Goal: Task Accomplishment & Management: Manage account settings

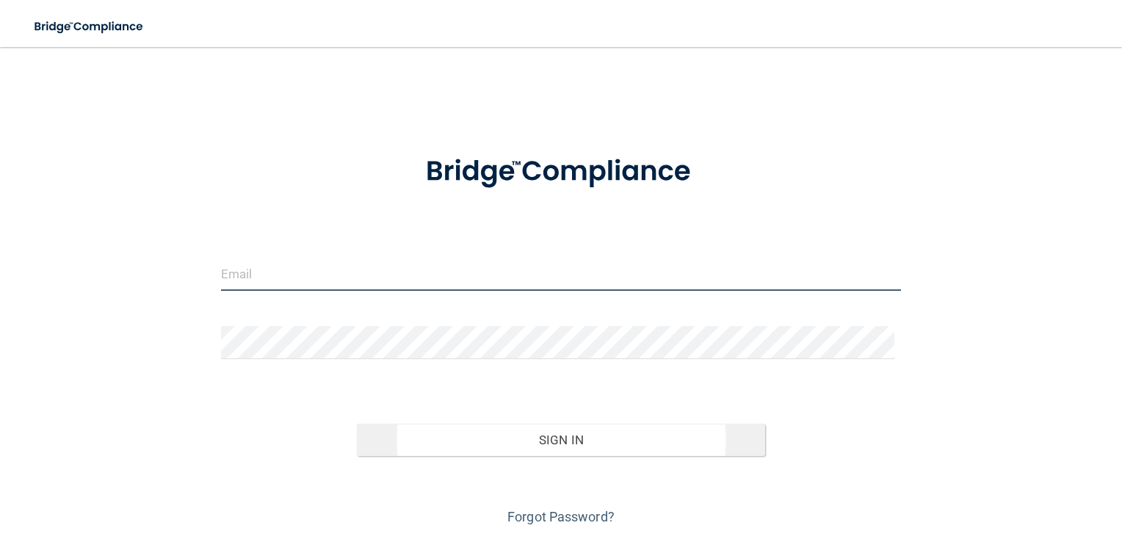
type input "[EMAIL_ADDRESS][DOMAIN_NAME]"
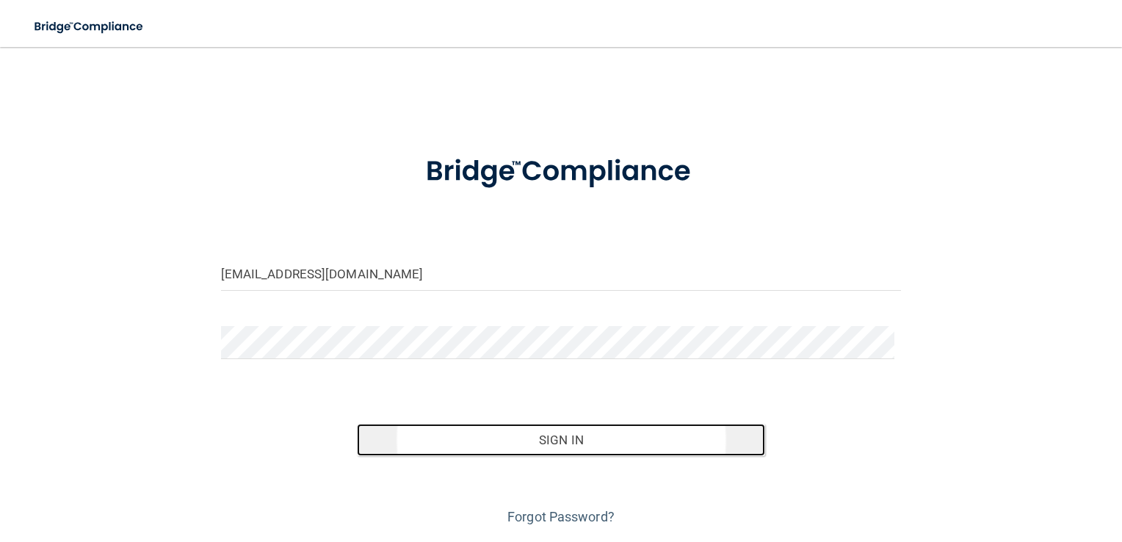
click at [564, 446] on button "Sign In" at bounding box center [561, 440] width 408 height 32
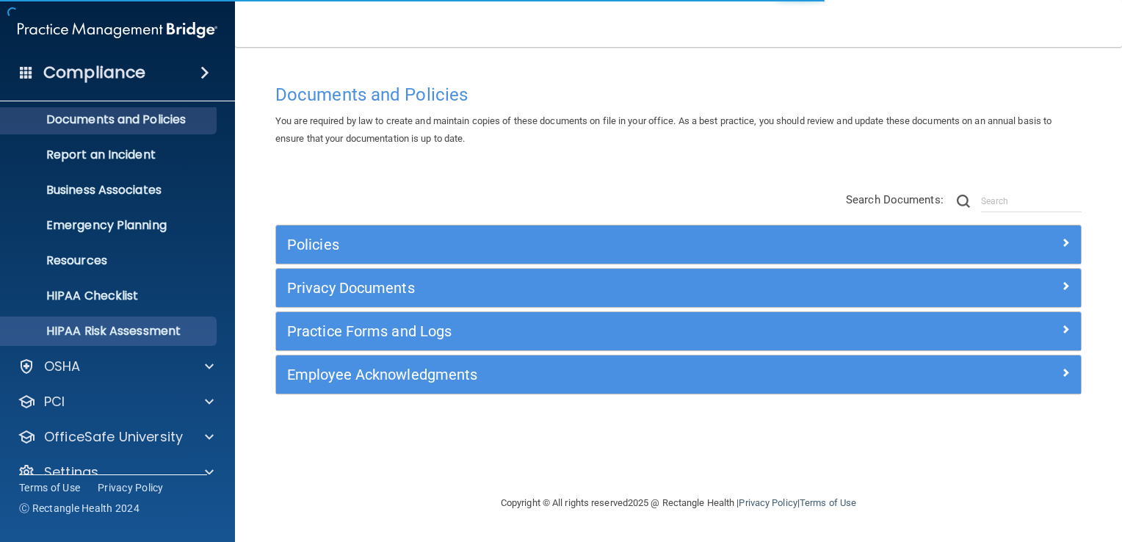
scroll to position [67, 0]
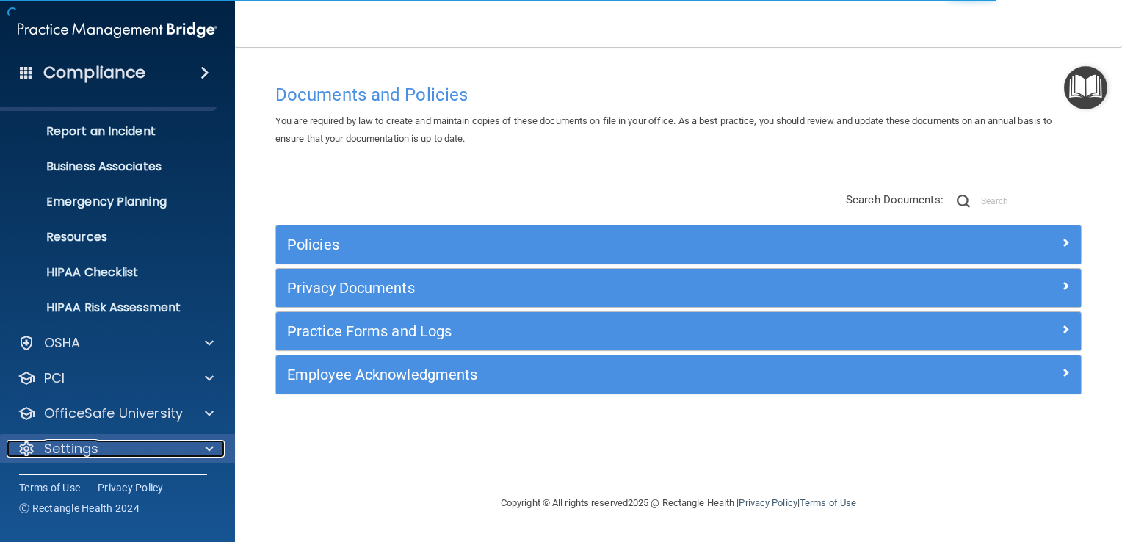
click at [84, 445] on p "Settings" at bounding box center [71, 449] width 54 height 18
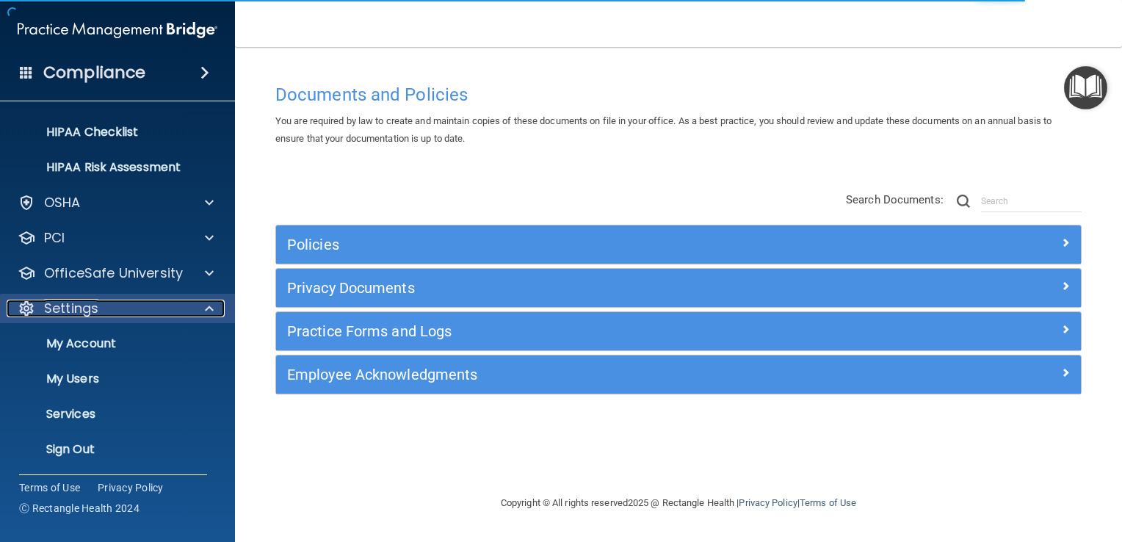
scroll to position [208, 0]
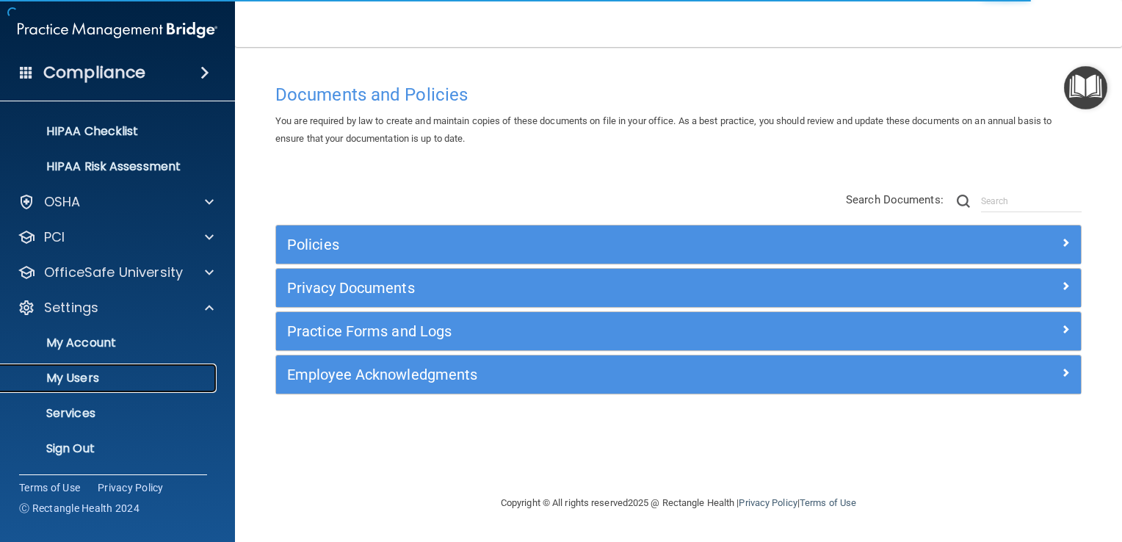
click at [79, 383] on p "My Users" at bounding box center [110, 378] width 200 height 15
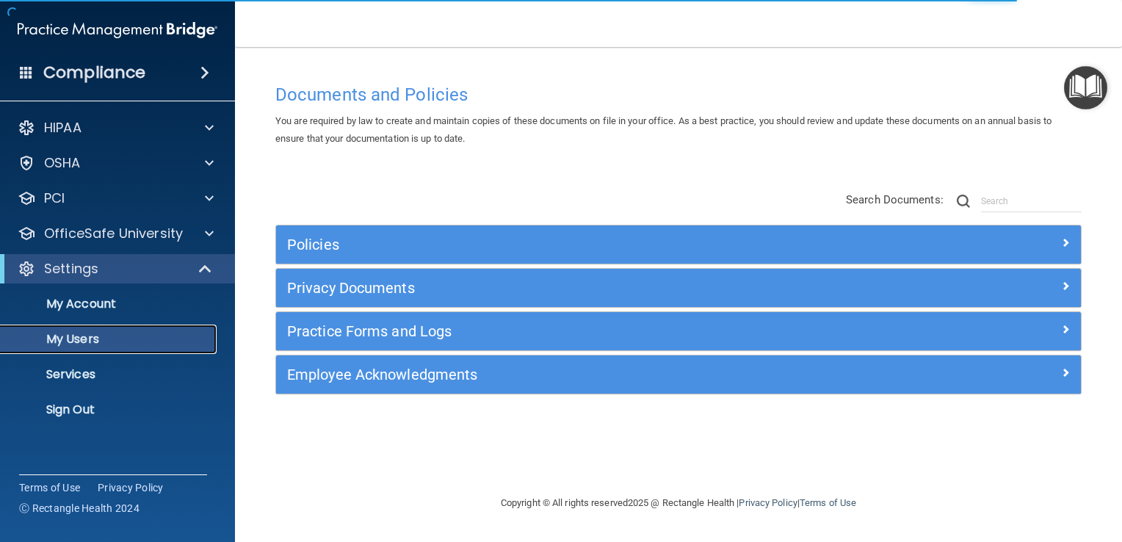
select select "20"
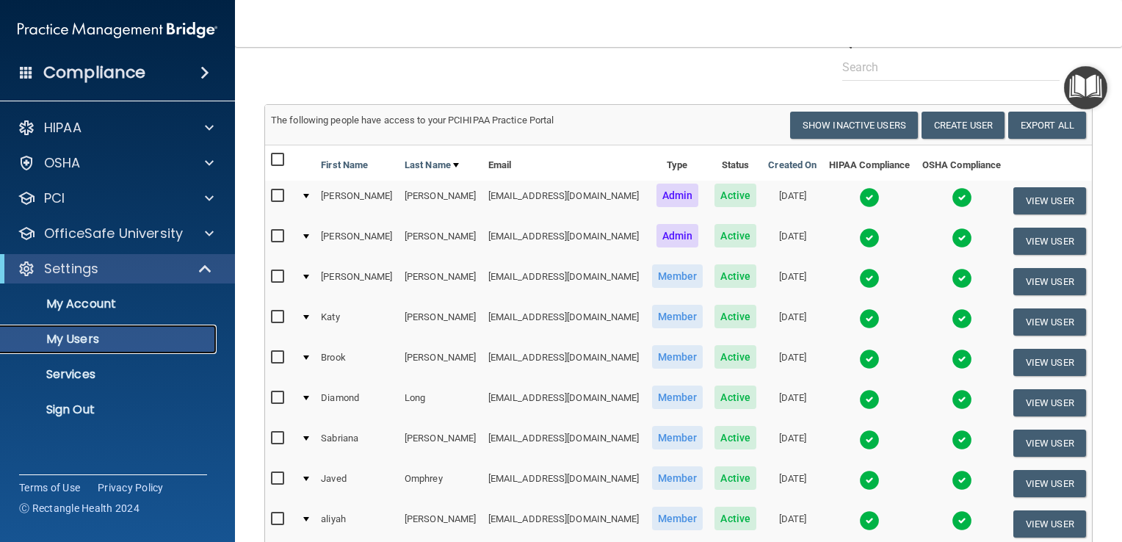
scroll to position [209, 0]
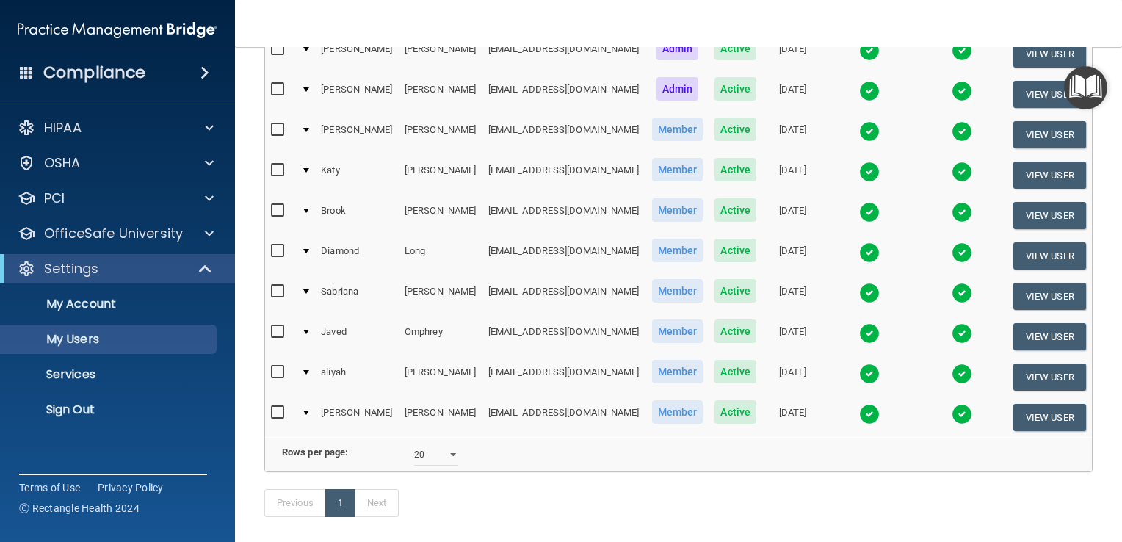
click at [273, 247] on input "checkbox" at bounding box center [279, 251] width 17 height 12
checkbox input "true"
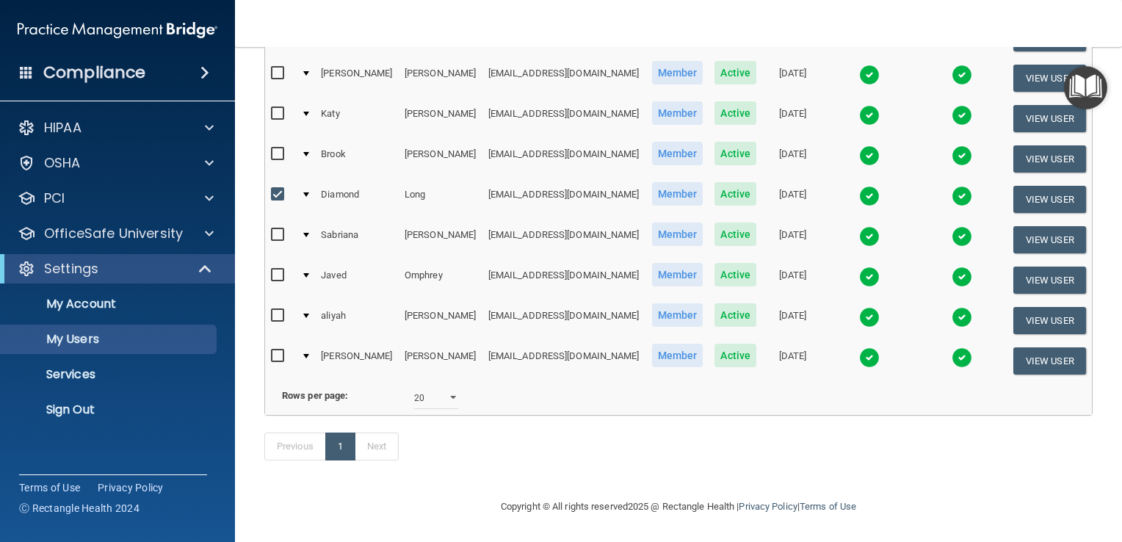
scroll to position [0, 0]
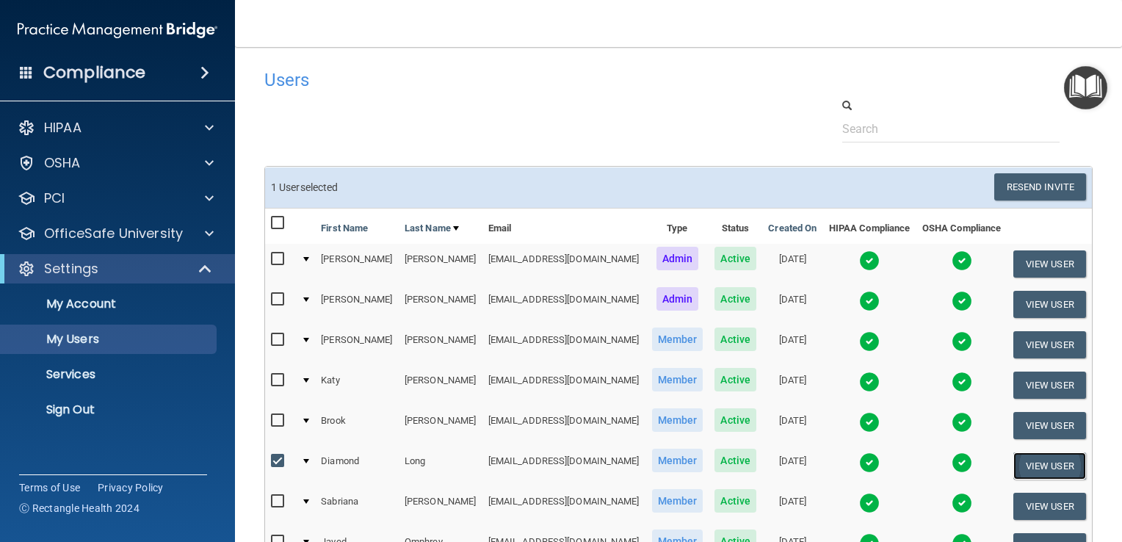
click at [1033, 457] on button "View User" at bounding box center [1049, 465] width 73 height 27
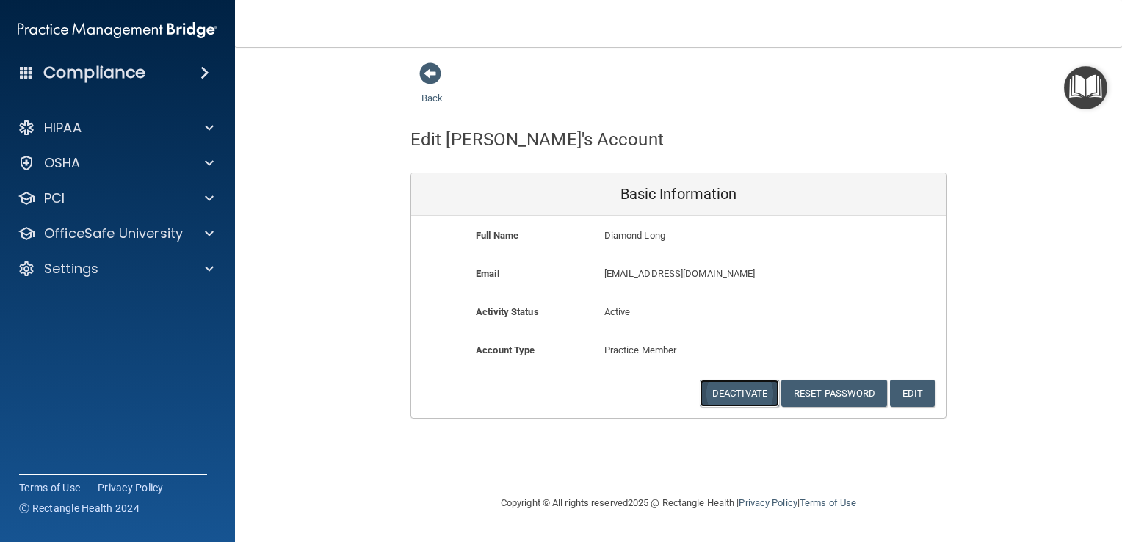
click at [763, 400] on button "Deactivate" at bounding box center [739, 393] width 79 height 27
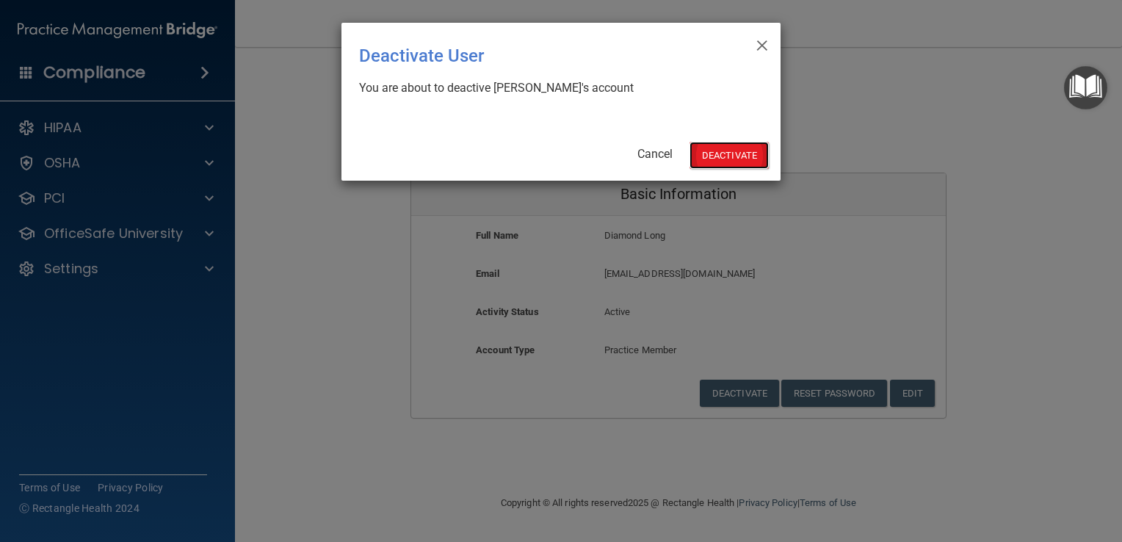
click at [734, 149] on button "Deactivate" at bounding box center [728, 155] width 79 height 27
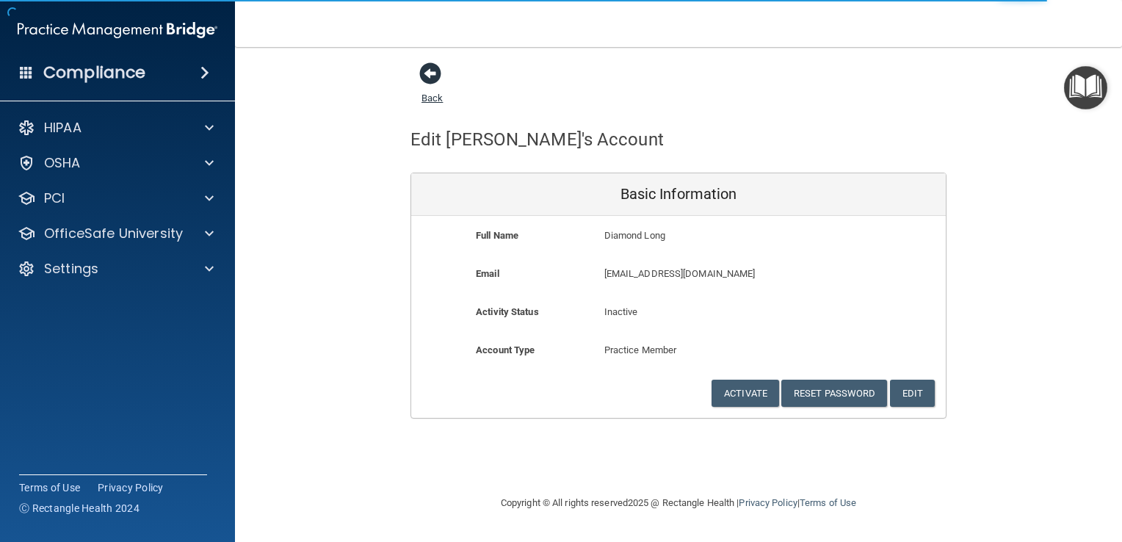
click at [424, 63] on span at bounding box center [430, 73] width 22 height 22
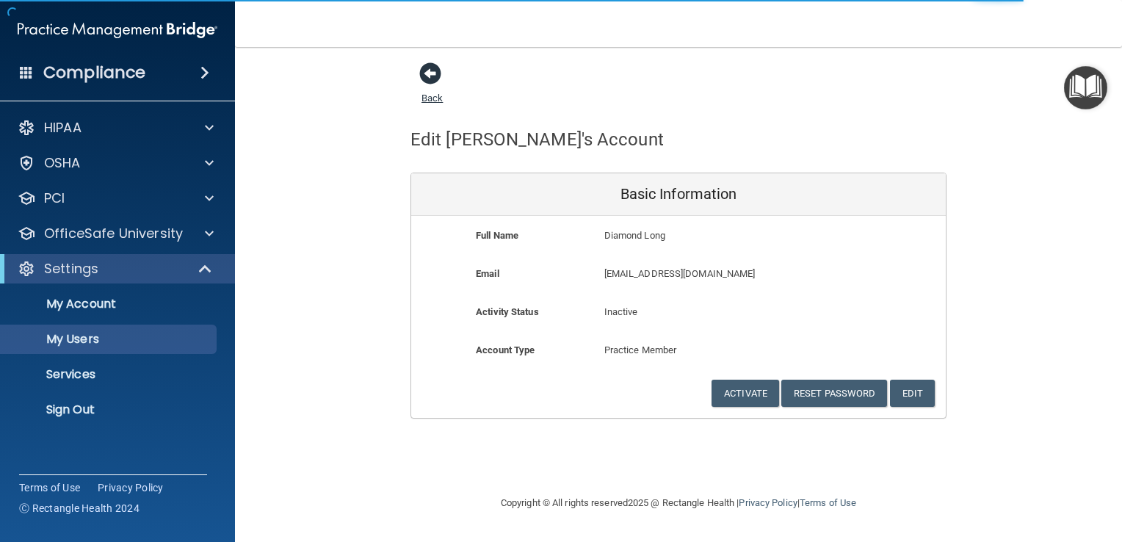
select select "20"
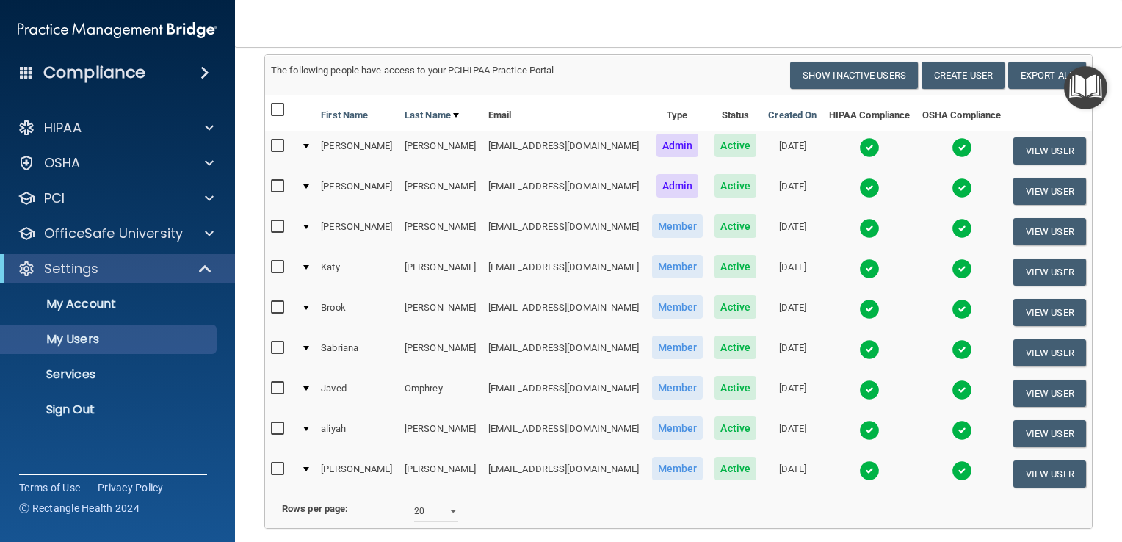
scroll to position [147, 0]
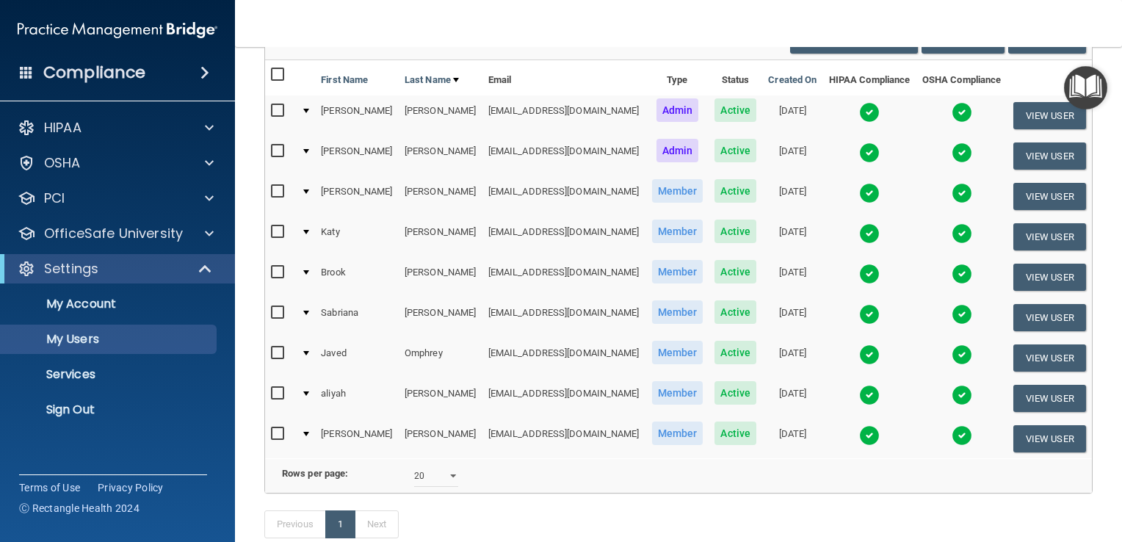
click at [269, 432] on td at bounding box center [280, 439] width 30 height 40
click at [275, 429] on input "checkbox" at bounding box center [279, 434] width 17 height 12
checkbox input "true"
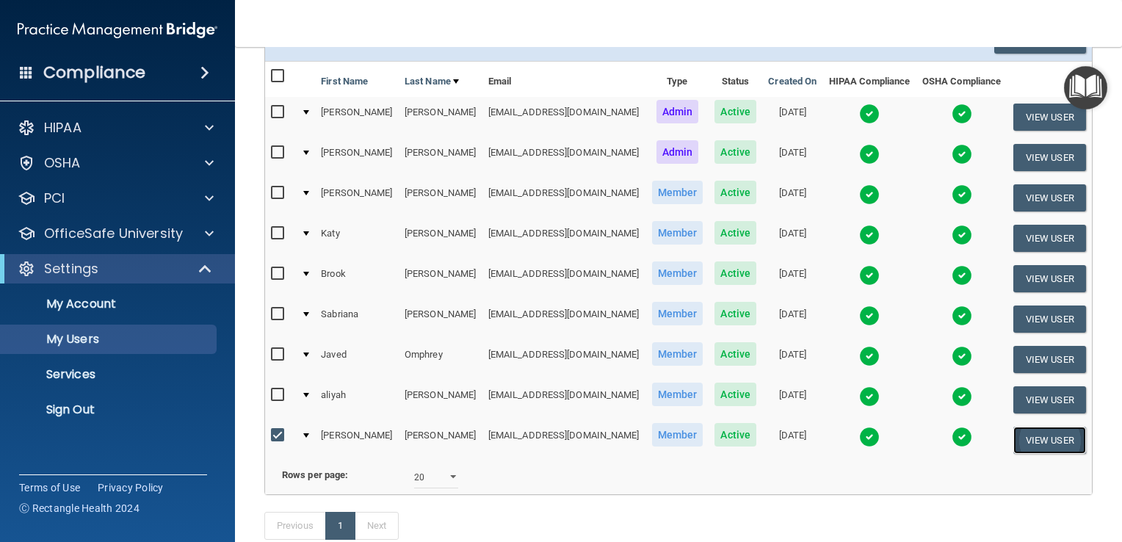
click at [1039, 436] on button "View User" at bounding box center [1049, 440] width 73 height 27
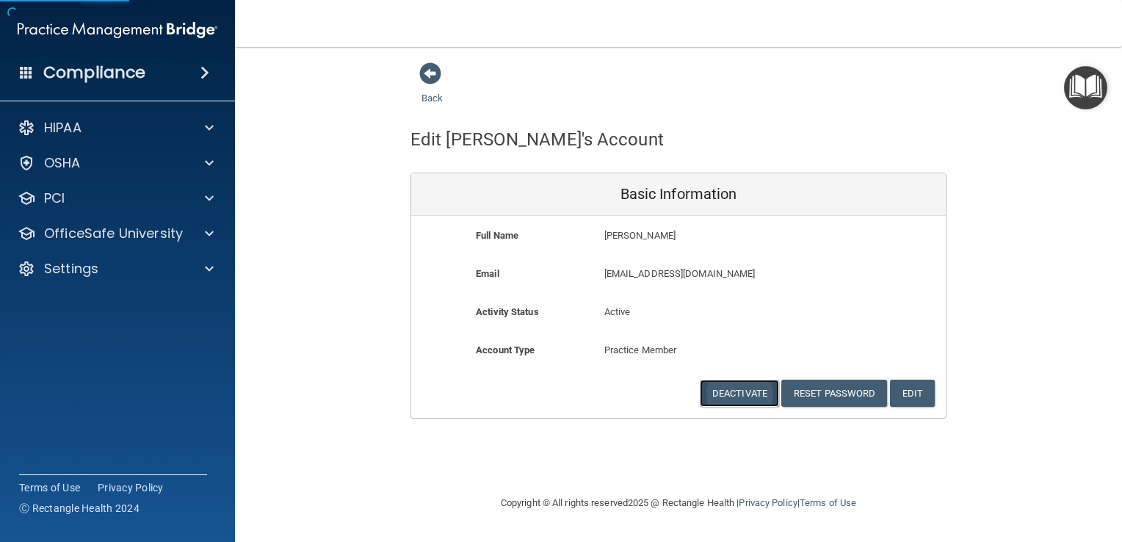
click at [753, 392] on button "Deactivate" at bounding box center [739, 393] width 79 height 27
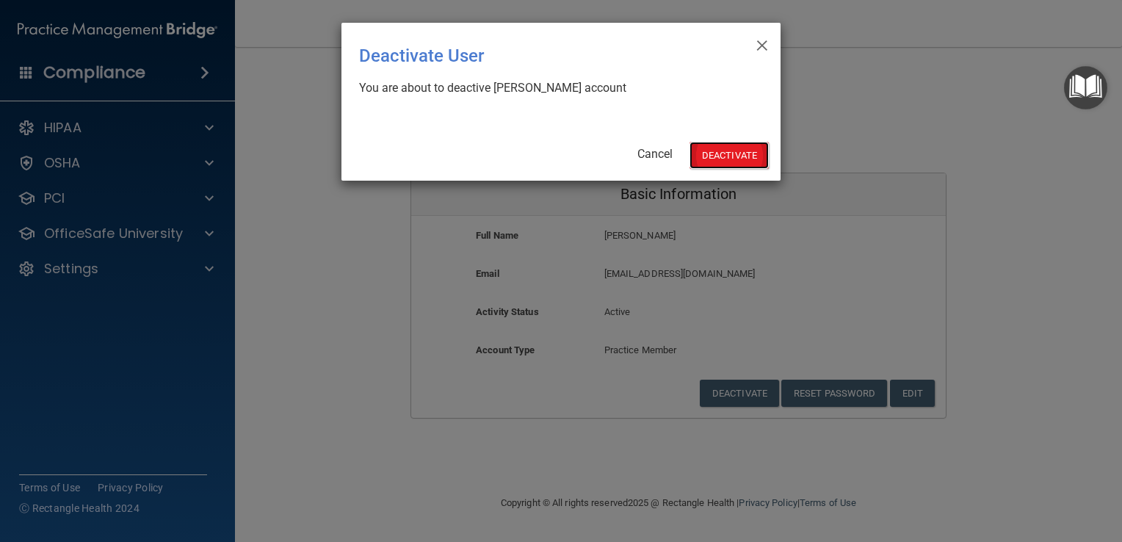
click at [715, 145] on button "Deactivate" at bounding box center [728, 155] width 79 height 27
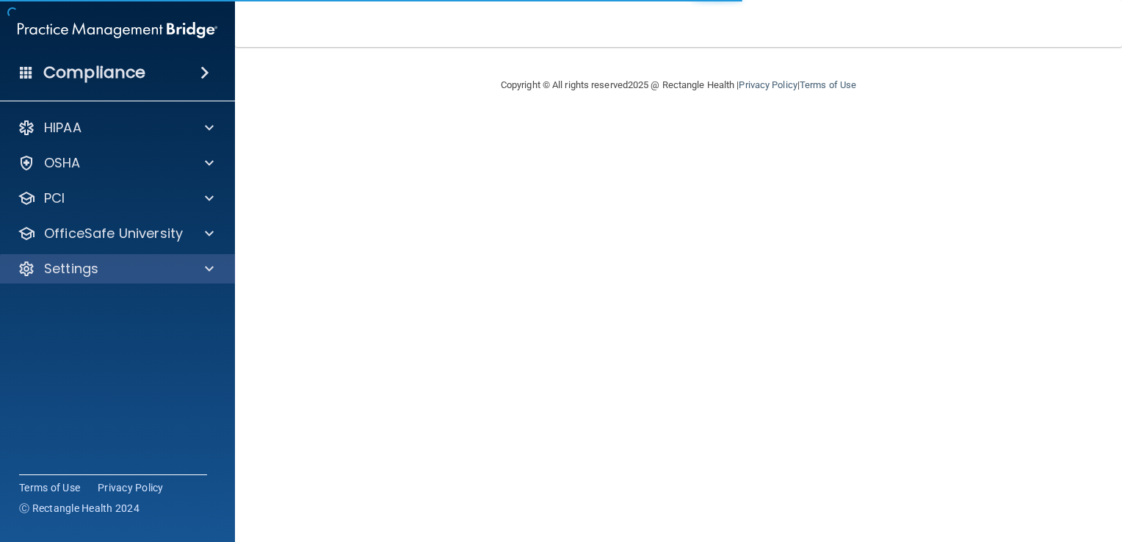
click at [100, 259] on div "Settings" at bounding box center [118, 268] width 236 height 29
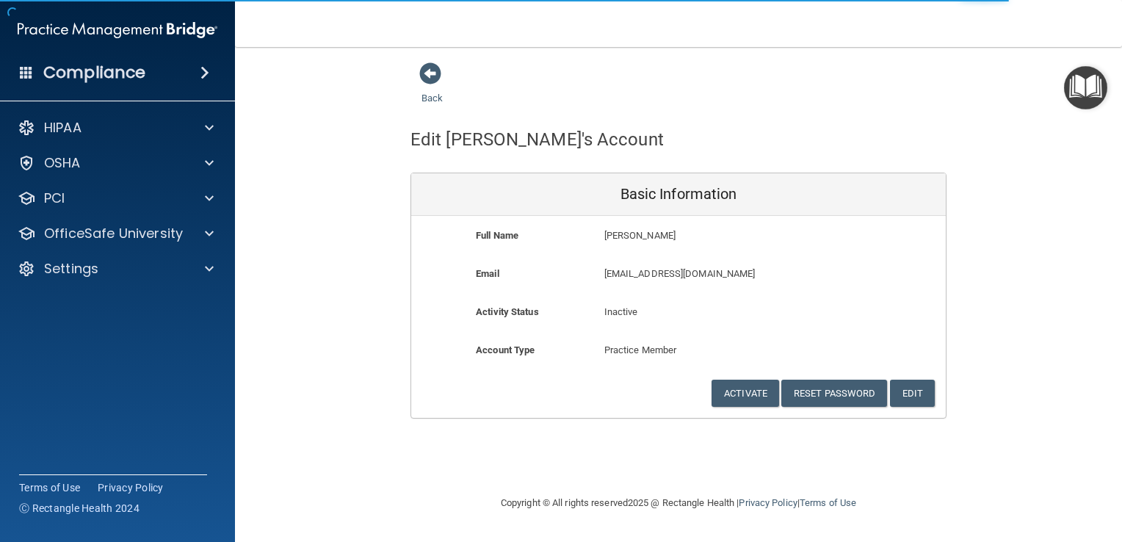
drag, startPoint x: 411, startPoint y: 84, endPoint x: 432, endPoint y: 81, distance: 20.8
click at [413, 84] on div "Back" at bounding box center [455, 85] width 90 height 46
click at [432, 81] on span at bounding box center [430, 73] width 22 height 22
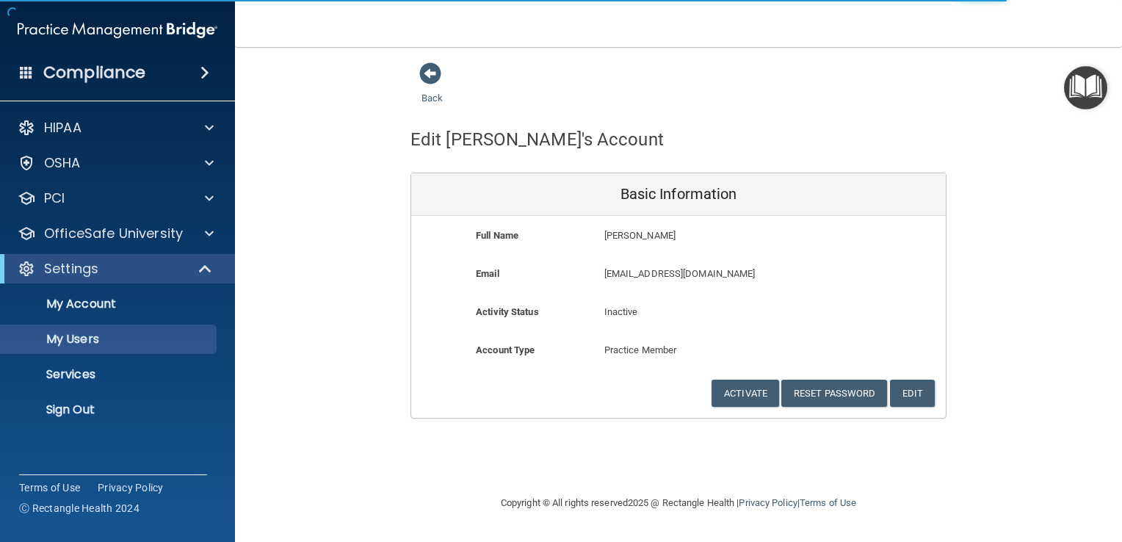
select select "20"
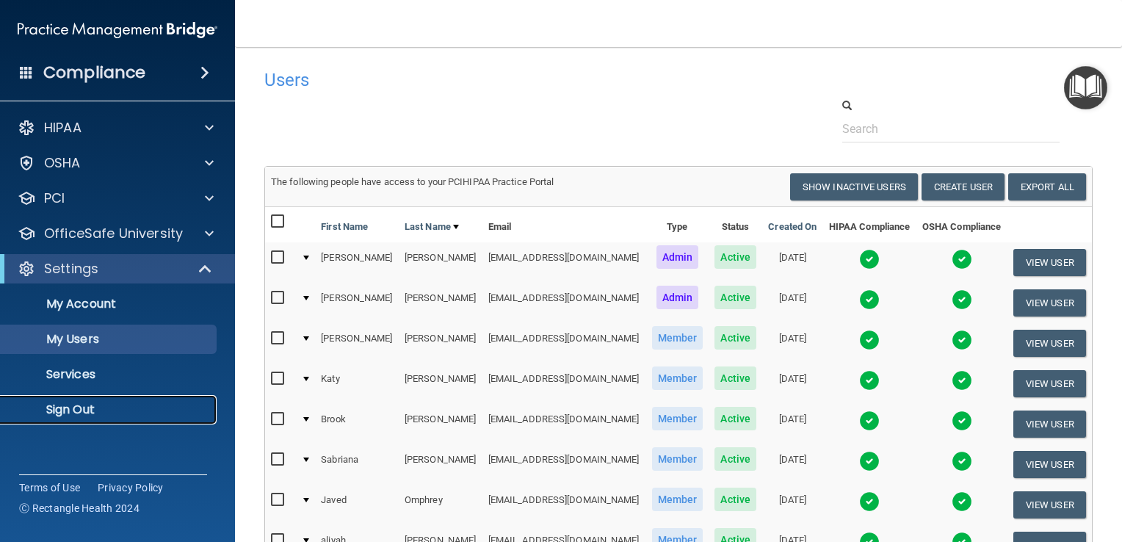
click at [81, 412] on p "Sign Out" at bounding box center [110, 409] width 200 height 15
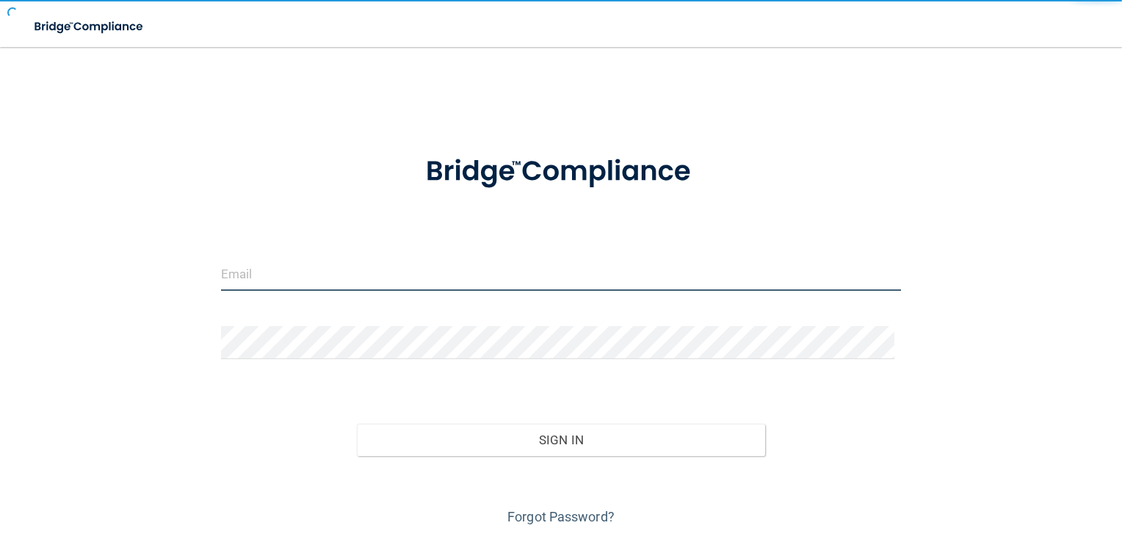
type input "[EMAIL_ADDRESS][DOMAIN_NAME]"
